Goal: Information Seeking & Learning: Check status

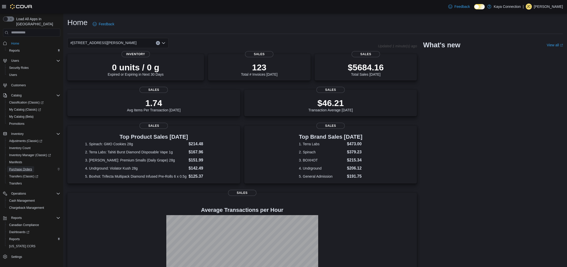
click at [22, 167] on span "Purchase Orders" at bounding box center [20, 169] width 23 height 4
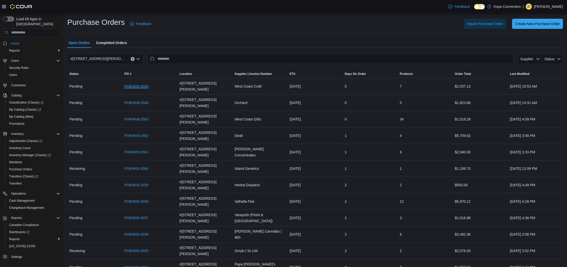
click at [140, 83] on link "PO6HKM-2565" at bounding box center [137, 86] width 24 height 6
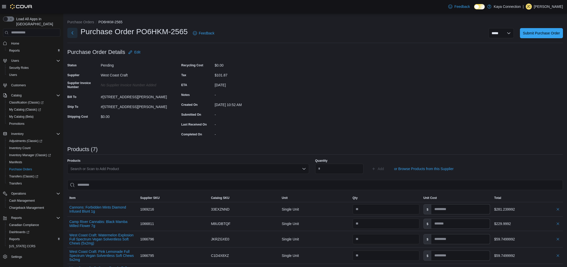
click at [71, 32] on button "Next" at bounding box center [72, 33] width 10 height 10
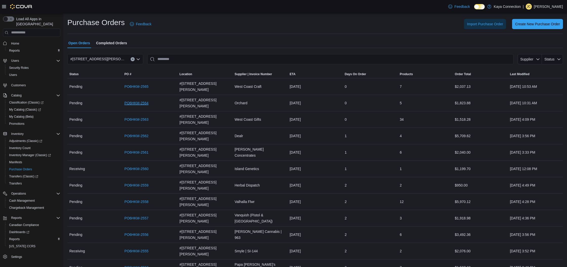
click at [129, 100] on link "PO6HKM-2564" at bounding box center [137, 103] width 24 height 6
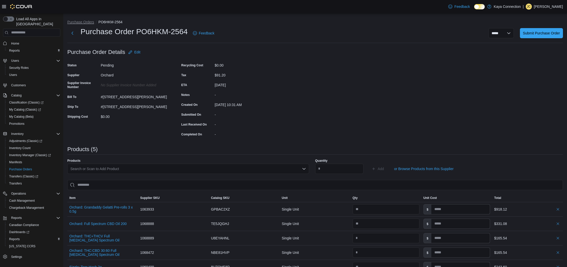
click at [81, 23] on button "Purchase Orders" at bounding box center [80, 22] width 27 height 4
